Goal: Task Accomplishment & Management: Use online tool/utility

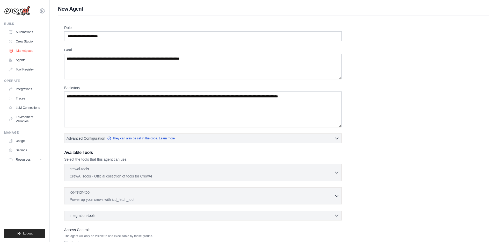
click at [24, 51] on link "Marketplace" at bounding box center [26, 51] width 39 height 8
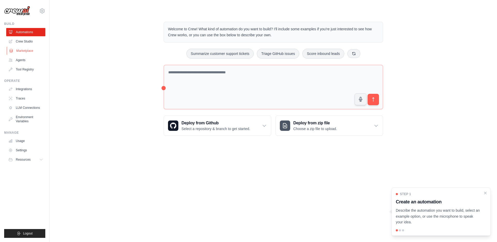
click at [26, 49] on link "Marketplace" at bounding box center [26, 51] width 39 height 8
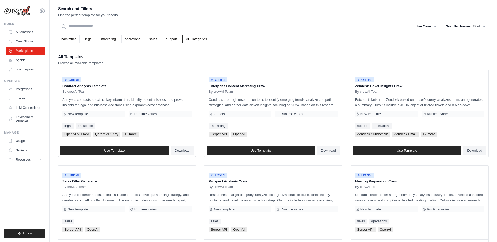
click at [96, 94] on div "Official Contract Analysis Template By crewAI Team Analyzes contracts to extrac…" at bounding box center [126, 107] width 137 height 74
click at [101, 103] on p "Analyzes contracts to extract key information, identify potential issues, and p…" at bounding box center [126, 102] width 129 height 11
click at [95, 116] on div "New template" at bounding box center [93, 114] width 63 height 6
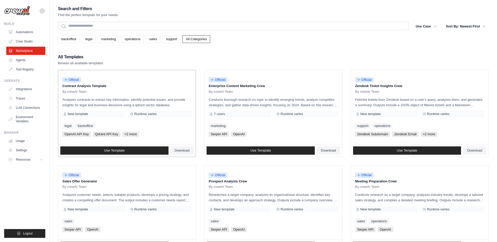
click at [81, 115] on span "New template" at bounding box center [78, 114] width 20 height 4
click at [174, 40] on link "support" at bounding box center [172, 39] width 18 height 8
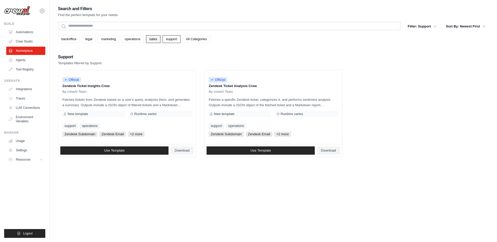
click at [156, 39] on link "sales" at bounding box center [153, 39] width 14 height 8
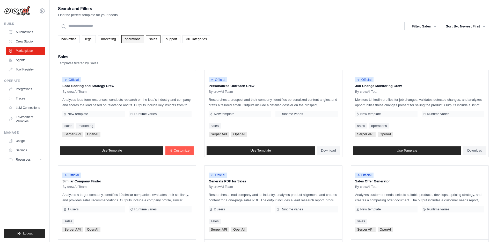
click at [134, 39] on link "operations" at bounding box center [132, 39] width 23 height 8
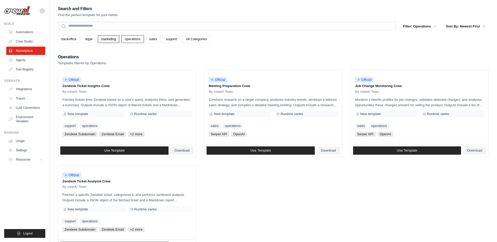
click at [113, 38] on link "marketing" at bounding box center [108, 39] width 21 height 8
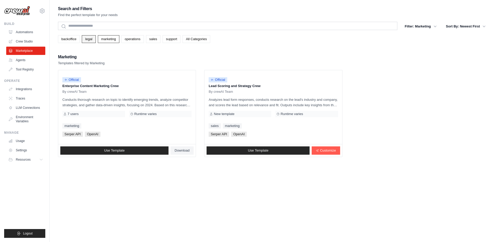
click at [91, 39] on link "legal" at bounding box center [89, 39] width 14 height 8
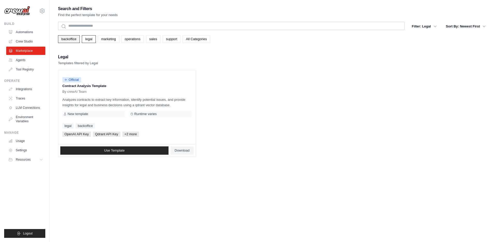
click at [67, 39] on link "backoffice" at bounding box center [69, 39] width 22 height 8
click at [423, 22] on button "Filter: Backoffice" at bounding box center [420, 25] width 39 height 9
click at [423, 25] on button "Filter: Backoffice" at bounding box center [420, 25] width 39 height 9
click at [433, 26] on icon "button" at bounding box center [435, 26] width 5 height 5
click at [87, 39] on link "legal" at bounding box center [89, 39] width 14 height 8
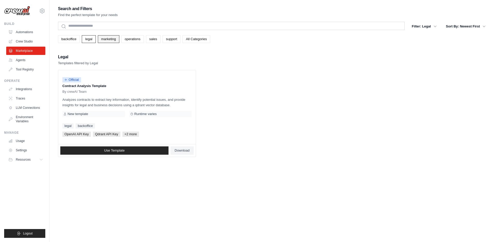
click at [100, 39] on link "marketing" at bounding box center [108, 39] width 21 height 8
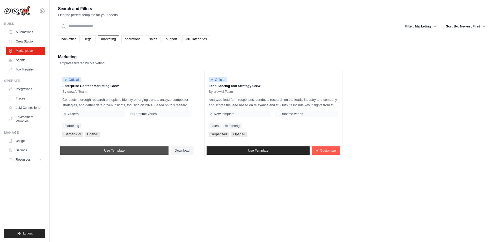
click at [117, 150] on span "Use Template" at bounding box center [114, 150] width 20 height 4
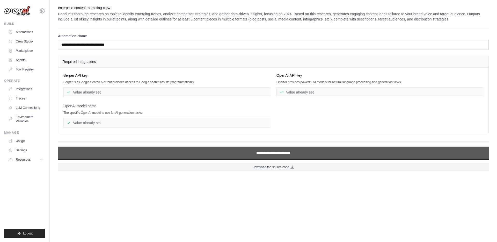
click at [242, 154] on input "**********" at bounding box center [273, 153] width 431 height 12
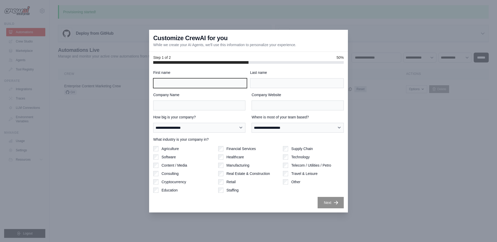
click at [203, 87] on input "First name" at bounding box center [200, 83] width 94 height 10
click at [179, 7] on div at bounding box center [248, 121] width 497 height 242
click at [76, 77] on div at bounding box center [248, 121] width 497 height 242
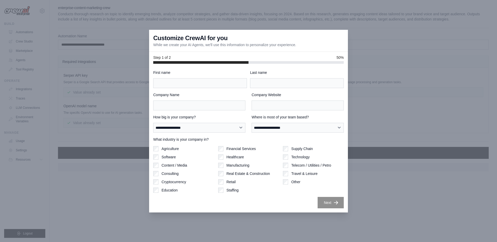
click at [343, 37] on div "Customize CrewAI for you While we create your AI Agents, we'll use this informa…" at bounding box center [248, 41] width 199 height 22
click at [343, 24] on div at bounding box center [248, 121] width 497 height 242
